Goal: Task Accomplishment & Management: Complete application form

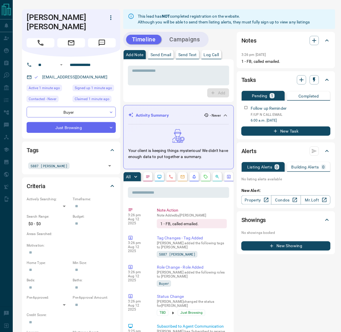
click at [192, 32] on div "Timeline Campaigns" at bounding box center [165, 39] width 85 height 15
click at [193, 35] on button "Campaigns" at bounding box center [185, 40] width 42 height 10
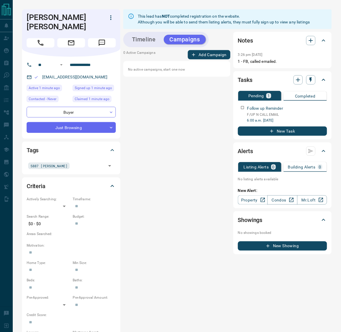
click at [212, 50] on button "Add Campaign" at bounding box center [209, 54] width 43 height 9
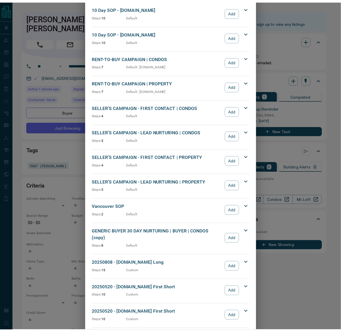
scroll to position [444, 0]
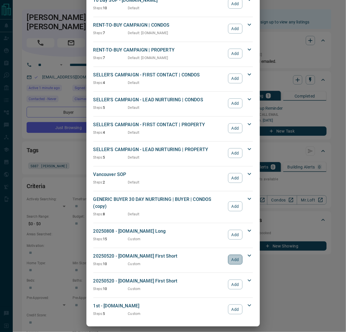
click at [231, 257] on button "Add" at bounding box center [235, 259] width 14 height 10
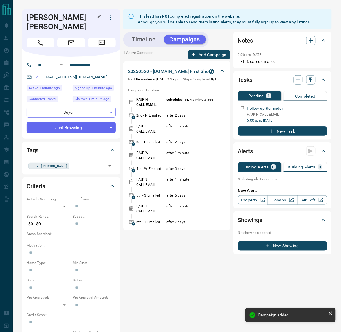
click at [36, 19] on h1 "[PERSON_NAME] [PERSON_NAME]" at bounding box center [62, 22] width 71 height 19
drag, startPoint x: 36, startPoint y: 19, endPoint x: 54, endPoint y: 21, distance: 18.0
click at [54, 21] on h1 "[PERSON_NAME] [PERSON_NAME]" at bounding box center [62, 22] width 71 height 19
copy h1 "[PERSON_NAME] [PERSON_NAME]"
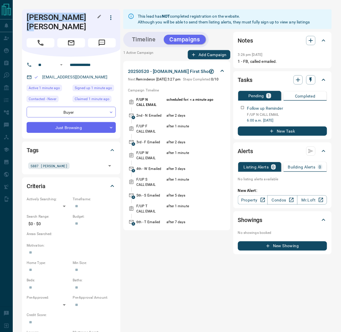
click at [51, 19] on h1 "[PERSON_NAME] [PERSON_NAME]" at bounding box center [62, 22] width 71 height 19
click at [37, 15] on h1 "[PERSON_NAME] [PERSON_NAME]" at bounding box center [62, 22] width 71 height 19
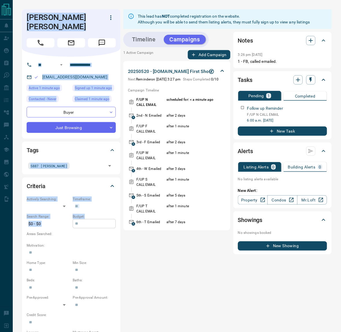
drag, startPoint x: 37, startPoint y: 15, endPoint x: 76, endPoint y: 216, distance: 204.4
click at [76, 216] on div "**********" at bounding box center [71, 241] width 98 height 464
copy div "[PERSON_NAME] [PERSON_NAME] ​ ​ [EMAIL_ADDRESS][DOMAIN_NAME] Active 1 minute ag…"
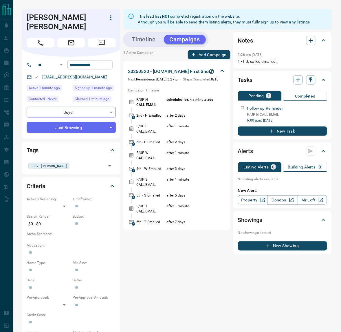
click at [87, 60] on input "**********" at bounding box center [89, 64] width 45 height 9
